Goal: Find specific page/section: Find specific page/section

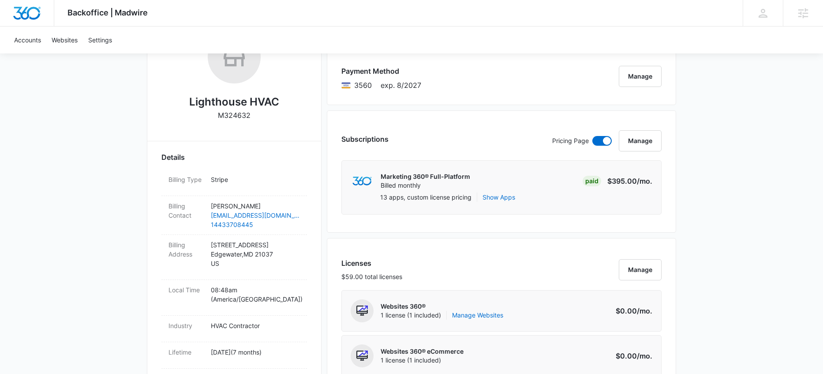
scroll to position [114, 0]
